Goal: Information Seeking & Learning: Find specific fact

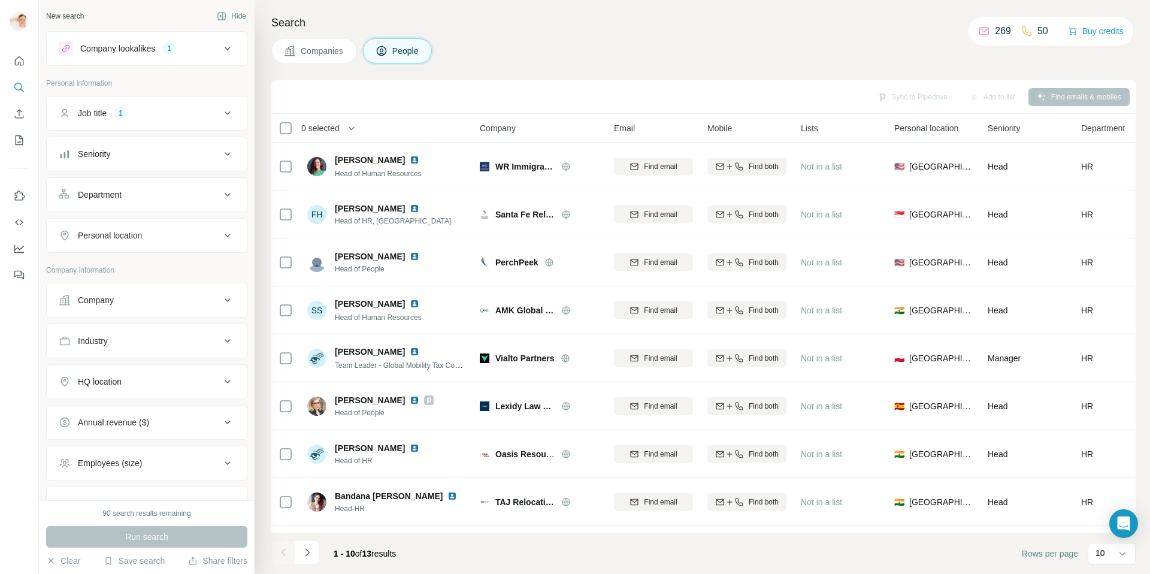
click at [168, 297] on div "Company" at bounding box center [140, 300] width 162 height 12
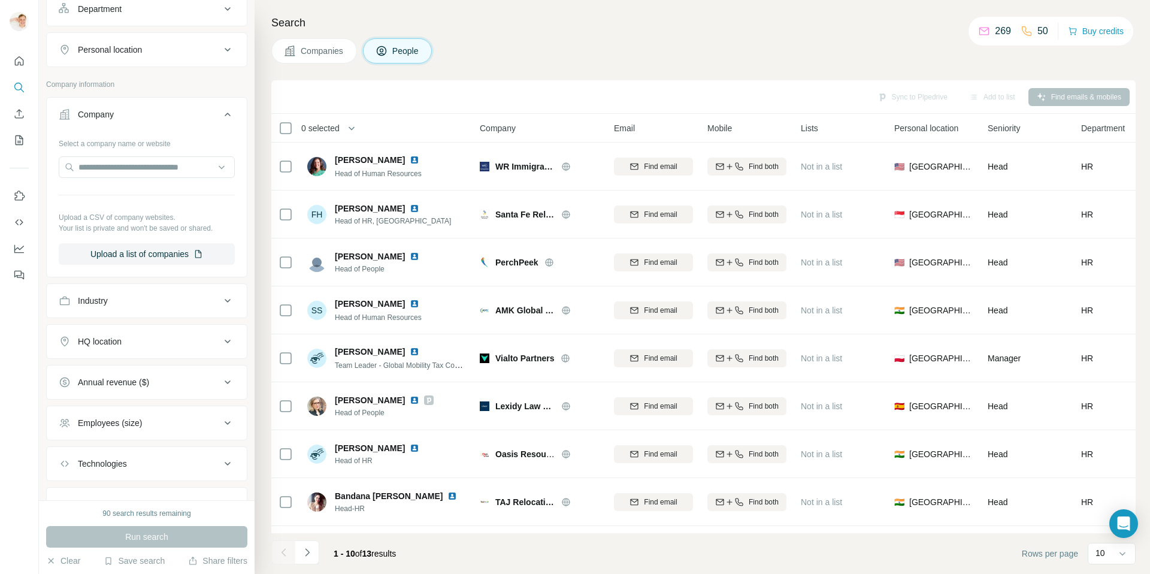
scroll to position [188, 0]
click at [156, 340] on div "HQ location" at bounding box center [140, 339] width 162 height 12
click at [151, 368] on input "text" at bounding box center [147, 369] width 176 height 22
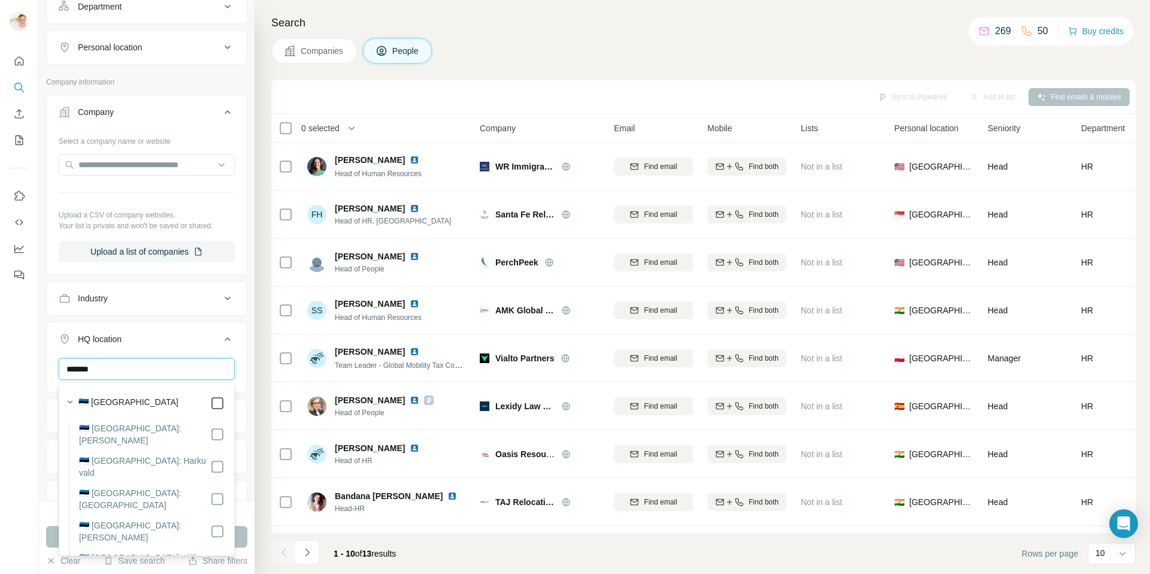
type input "*******"
click at [241, 354] on button "HQ location 1" at bounding box center [147, 342] width 200 height 34
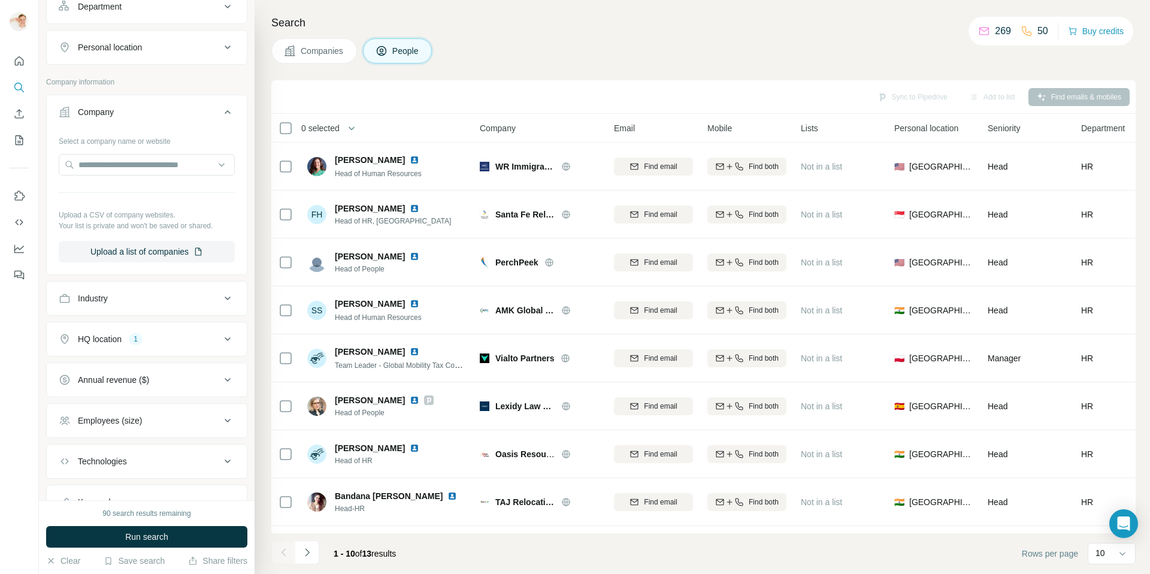
drag, startPoint x: 187, startPoint y: 534, endPoint x: 199, endPoint y: 518, distance: 20.3
click at [187, 534] on button "Run search" at bounding box center [146, 537] width 201 height 22
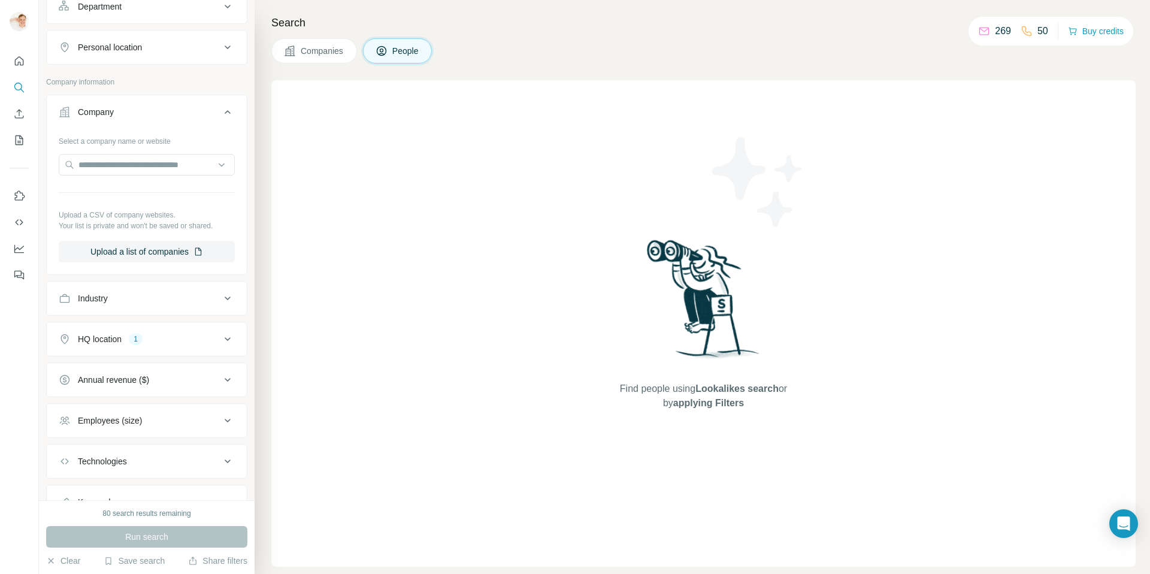
click at [138, 337] on div "1" at bounding box center [136, 339] width 14 height 11
click at [127, 368] on input "text" at bounding box center [147, 369] width 176 height 22
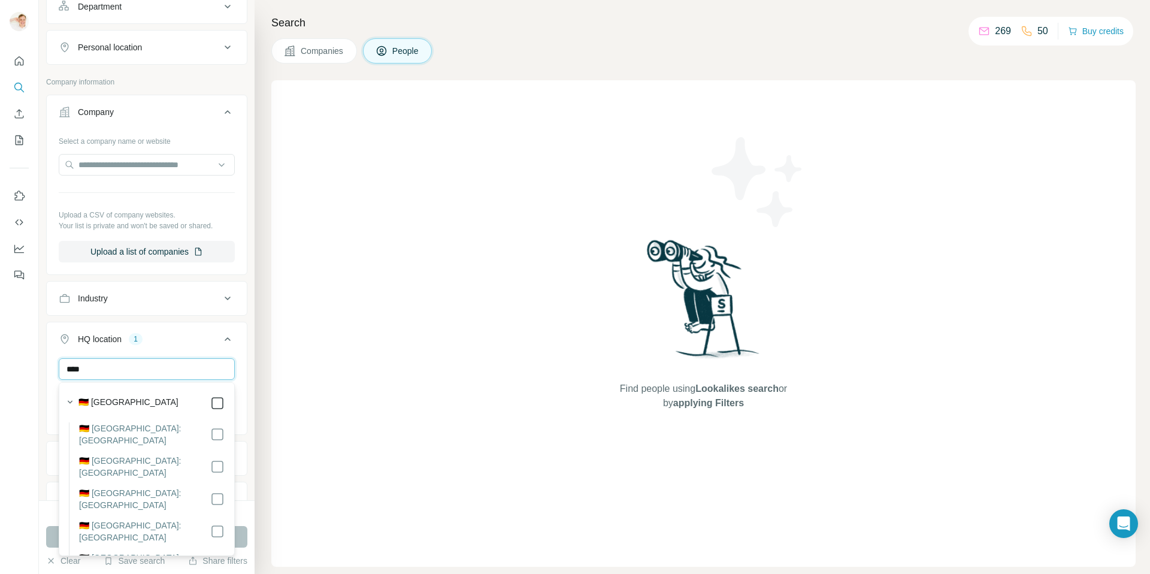
type input "****"
click at [244, 361] on div "[GEOGRAPHIC_DATA] [GEOGRAPHIC_DATA] Clear all" at bounding box center [147, 405] width 200 height 95
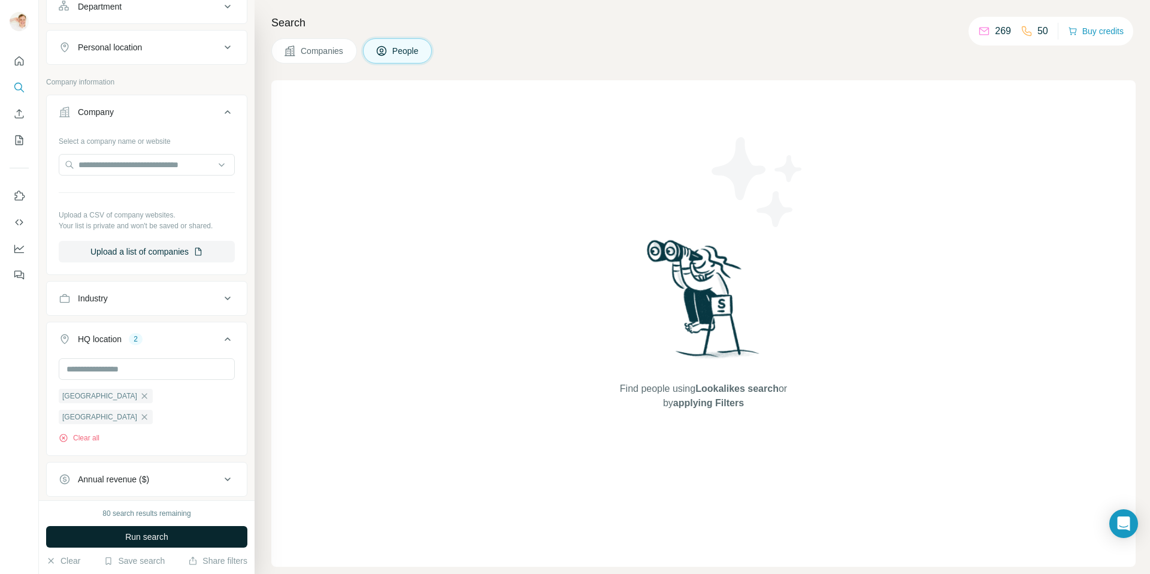
click at [198, 531] on button "Run search" at bounding box center [146, 537] width 201 height 22
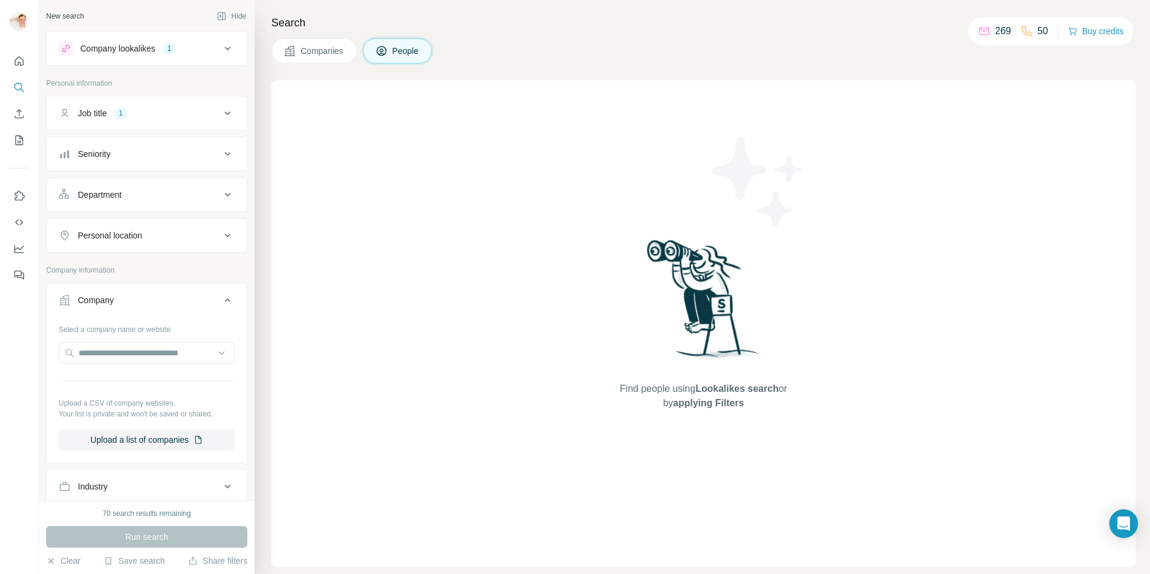
click at [209, 55] on button "Company lookalikes 1" at bounding box center [147, 48] width 200 height 29
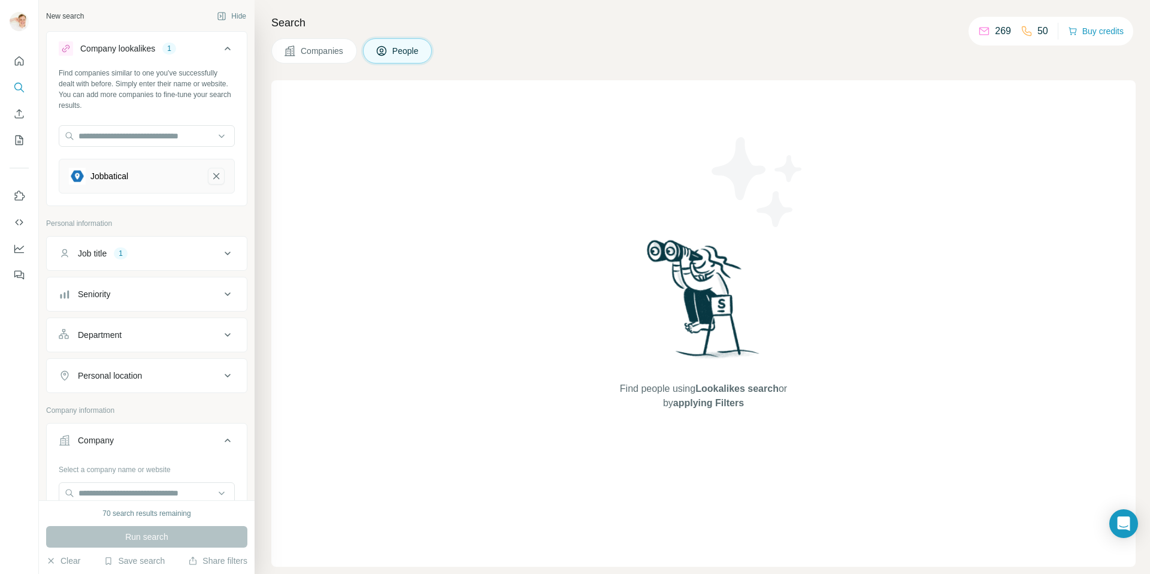
click at [215, 175] on icon "Jobbatical-remove-button" at bounding box center [216, 176] width 6 height 6
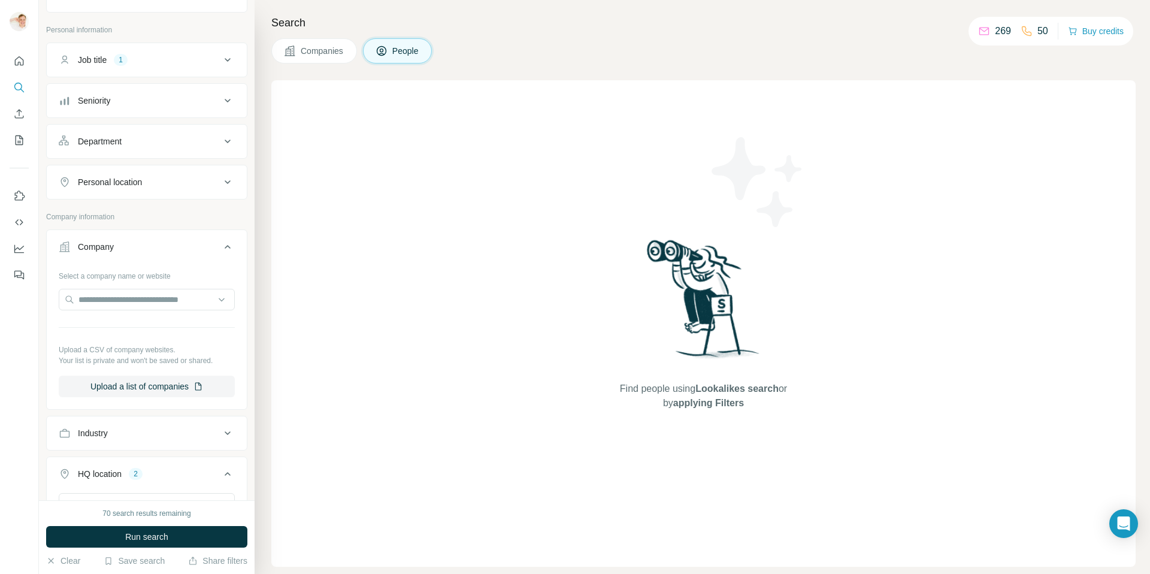
scroll to position [413, 0]
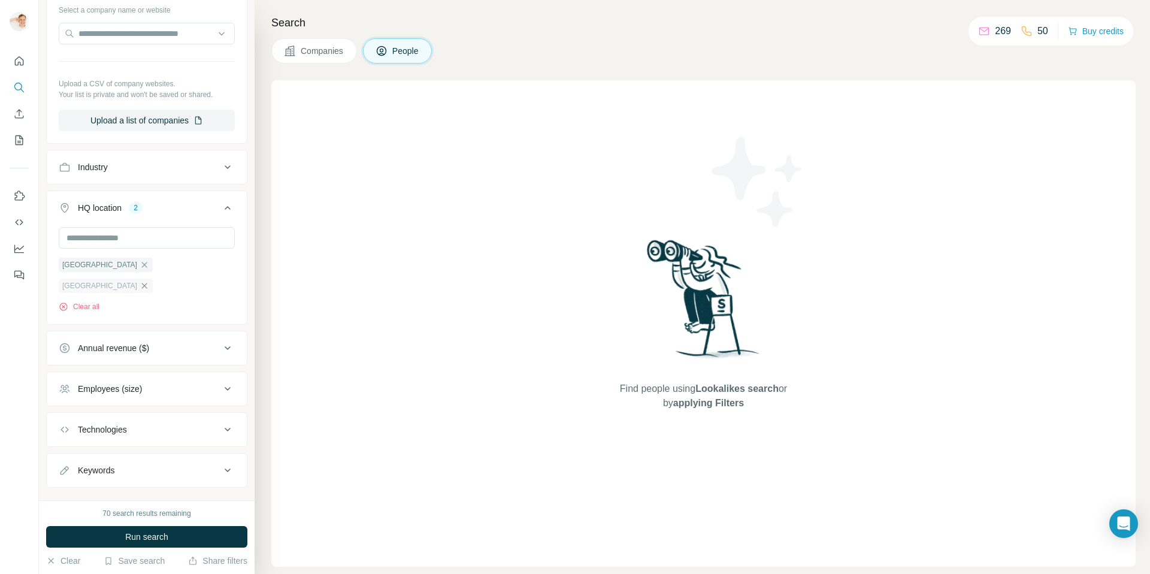
click at [153, 279] on div "[GEOGRAPHIC_DATA]" at bounding box center [106, 286] width 94 height 14
drag, startPoint x: 152, startPoint y: 265, endPoint x: 159, endPoint y: 298, distance: 33.6
click at [149, 281] on icon "button" at bounding box center [145, 286] width 10 height 10
click at [211, 532] on button "Run search" at bounding box center [146, 537] width 201 height 22
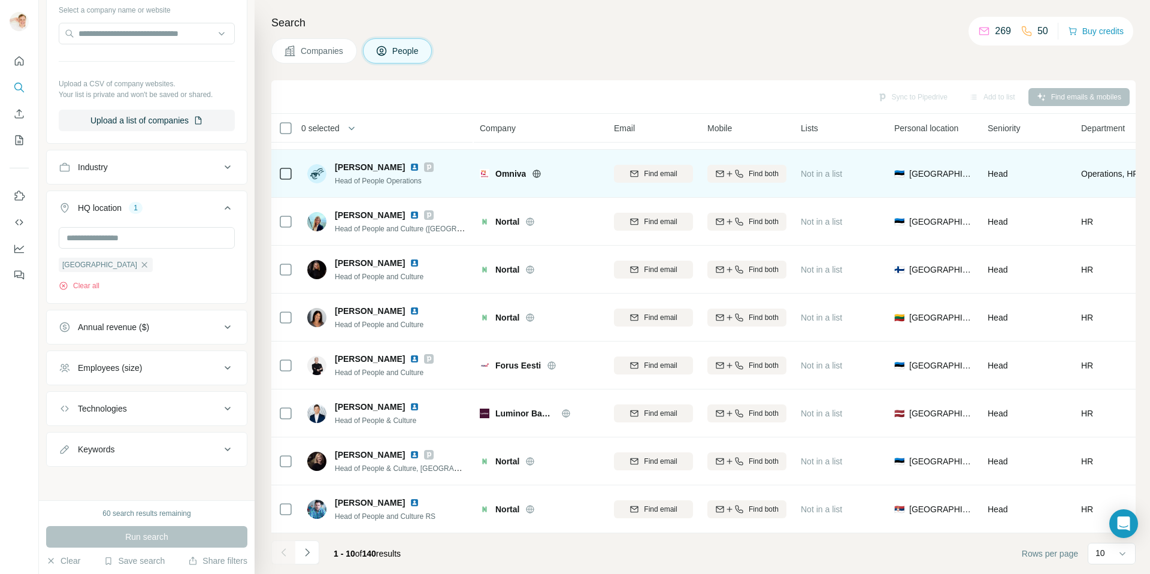
scroll to position [88, 0]
click at [427, 167] on icon at bounding box center [429, 168] width 4 height 6
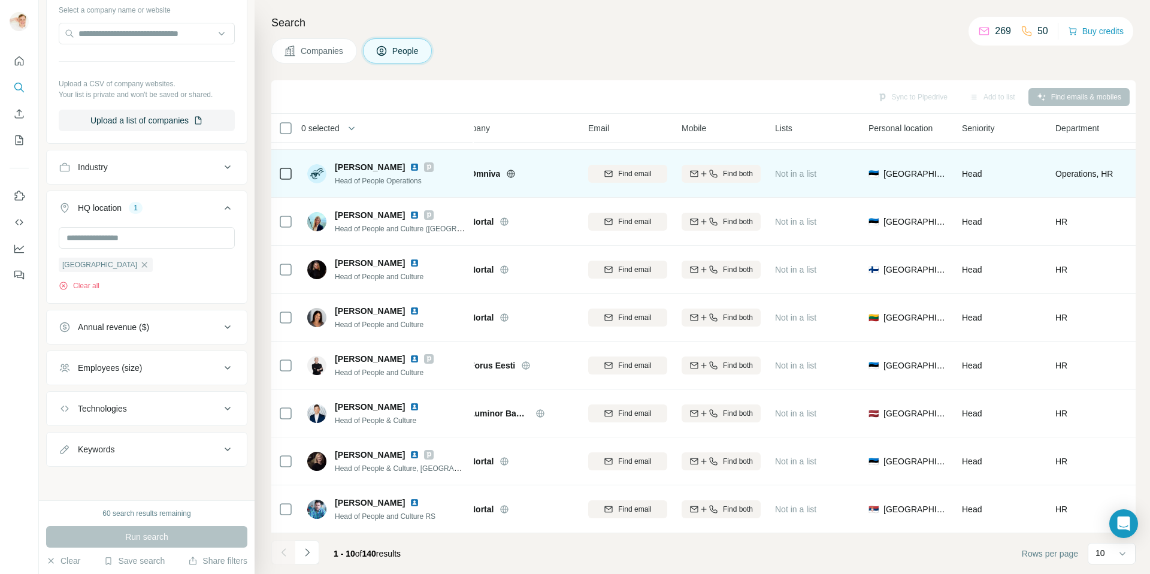
scroll to position [89, 0]
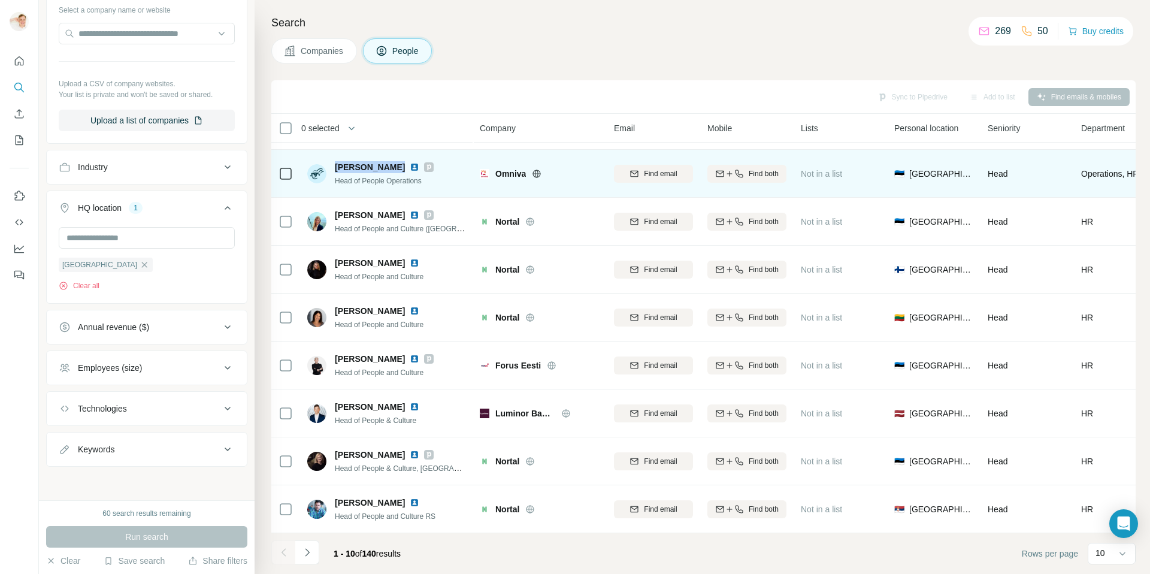
drag, startPoint x: 335, startPoint y: 167, endPoint x: 392, endPoint y: 167, distance: 57.5
click at [392, 167] on span "[PERSON_NAME]" at bounding box center [370, 167] width 70 height 12
copy span "[PERSON_NAME]"
drag, startPoint x: 362, startPoint y: 165, endPoint x: 394, endPoint y: 165, distance: 31.1
click at [362, 165] on span "[PERSON_NAME]" at bounding box center [370, 167] width 70 height 12
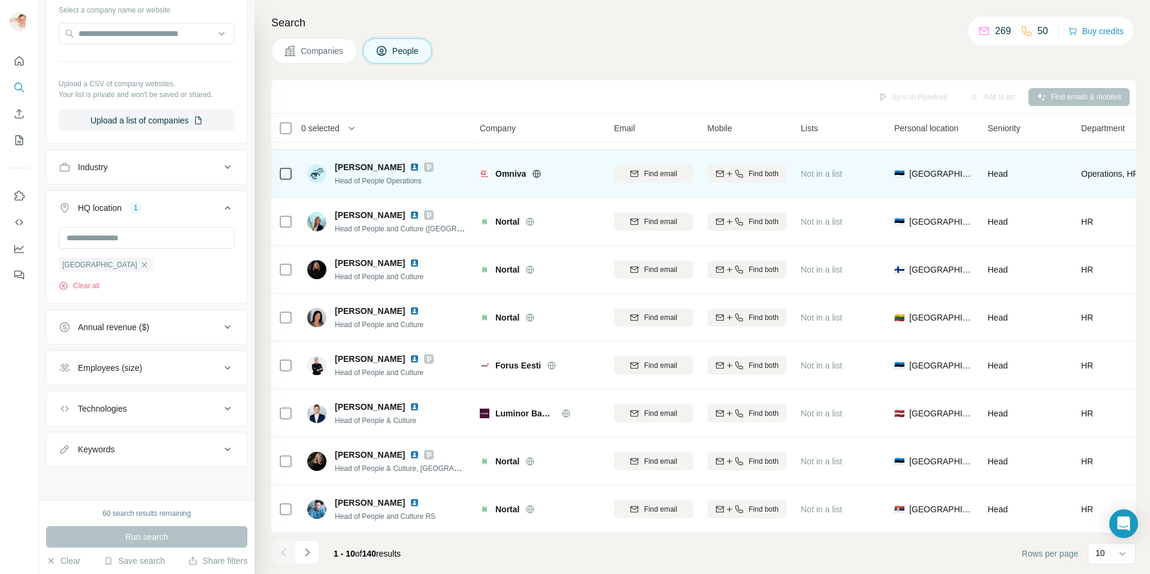
scroll to position [89, 166]
